Goal: Check status: Check status

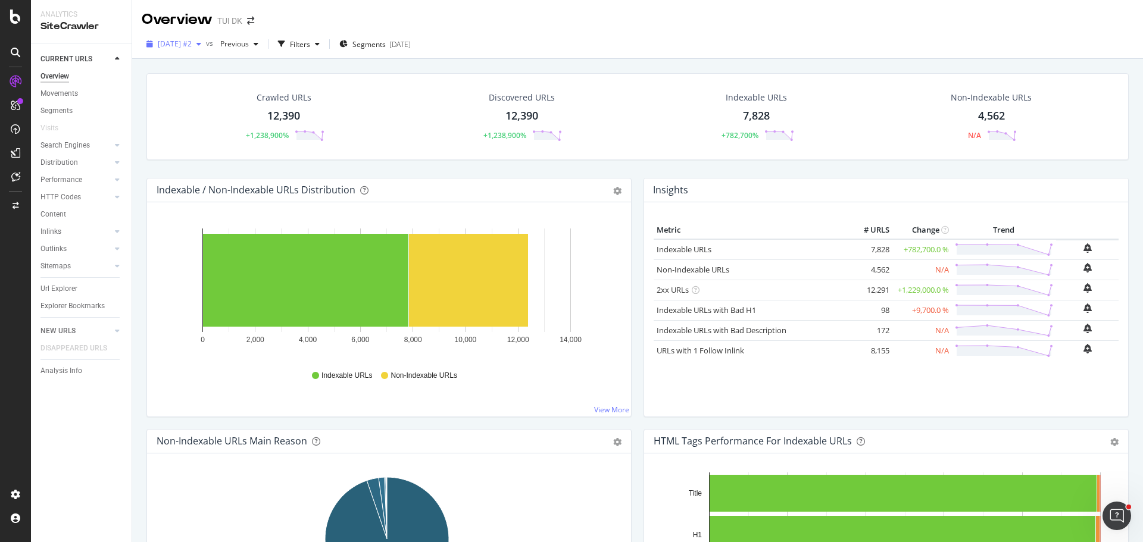
click at [192, 43] on span "2025 Oct. 15th #2" at bounding box center [175, 44] width 34 height 10
click at [249, 47] on span "Previous" at bounding box center [231, 44] width 33 height 10
click at [269, 128] on div "2025 Oct. 14th" at bounding box center [273, 131] width 62 height 11
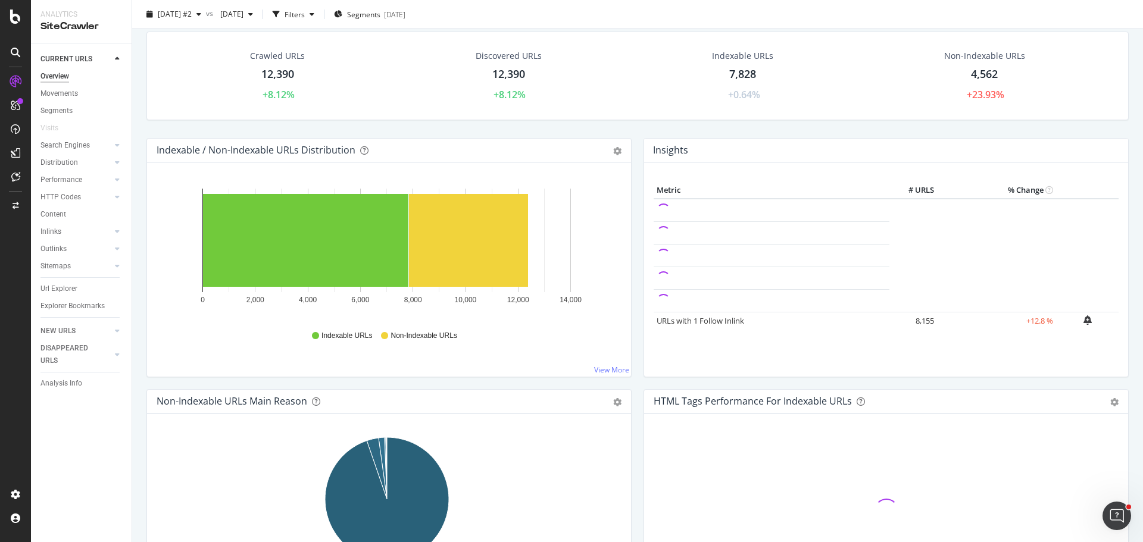
scroll to position [45, 0]
